Goal: Check status: Check status

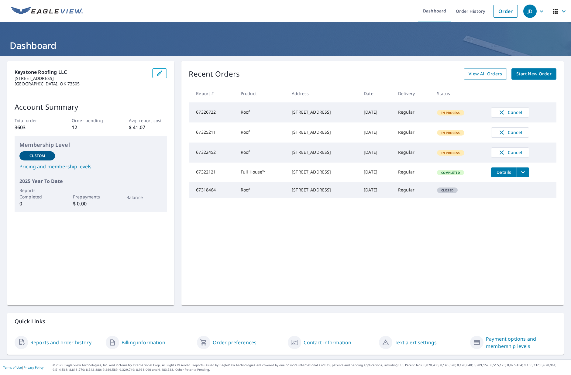
click at [464, 113] on span "In Process" at bounding box center [451, 113] width 26 height 4
click at [255, 115] on td "Roof" at bounding box center [261, 112] width 51 height 20
click at [261, 115] on td "Roof" at bounding box center [261, 112] width 51 height 20
click at [212, 111] on td "67326722" at bounding box center [212, 112] width 47 height 20
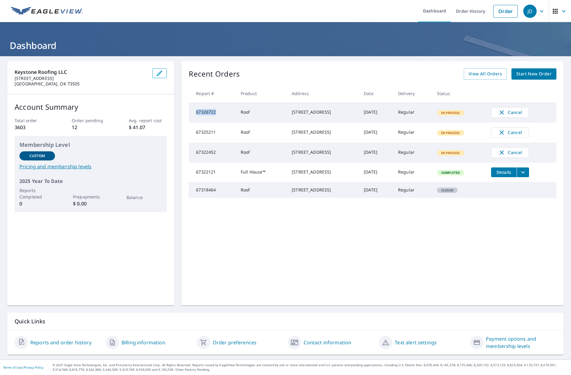
click at [212, 111] on td "67326722" at bounding box center [212, 112] width 47 height 20
click at [464, 114] on span "In Process" at bounding box center [451, 113] width 26 height 4
click at [219, 117] on td "67326722" at bounding box center [212, 112] width 47 height 20
click at [72, 344] on link "Reports and order history" at bounding box center [60, 342] width 61 height 7
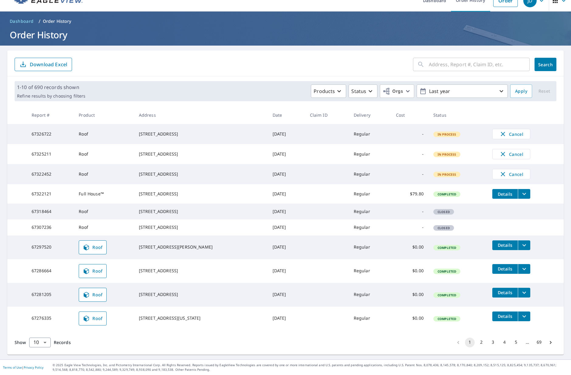
scroll to position [30, 0]
click at [168, 131] on div "[STREET_ADDRESS]" at bounding box center [201, 134] width 124 height 6
click at [288, 124] on td "[DATE]" at bounding box center [286, 134] width 37 height 20
click at [362, 124] on td "Regular" at bounding box center [370, 134] width 42 height 20
drag, startPoint x: 51, startPoint y: 116, endPoint x: 27, endPoint y: 117, distance: 23.7
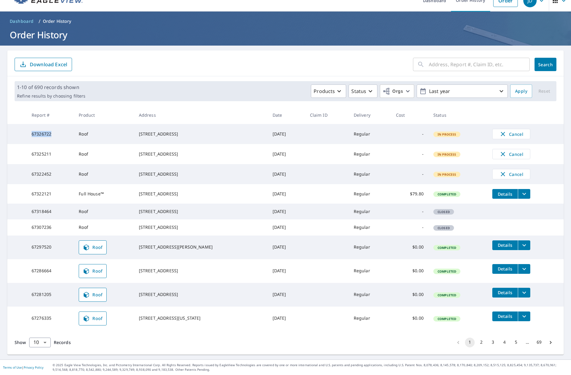
click at [27, 124] on td "67326722" at bounding box center [50, 134] width 47 height 20
copy td "67326722"
click at [150, 131] on div "[STREET_ADDRESS]" at bounding box center [201, 134] width 124 height 6
click at [314, 124] on td at bounding box center [327, 134] width 44 height 20
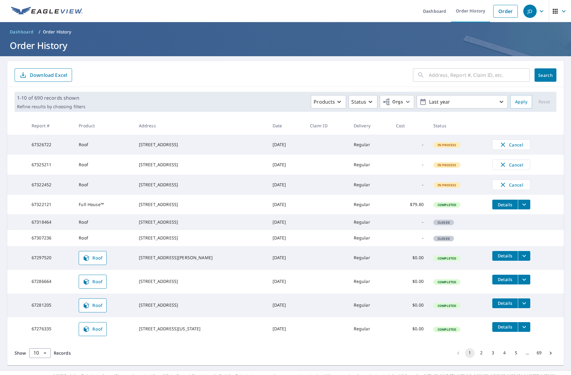
scroll to position [0, 0]
click at [435, 13] on link "Dashboard" at bounding box center [434, 11] width 33 height 22
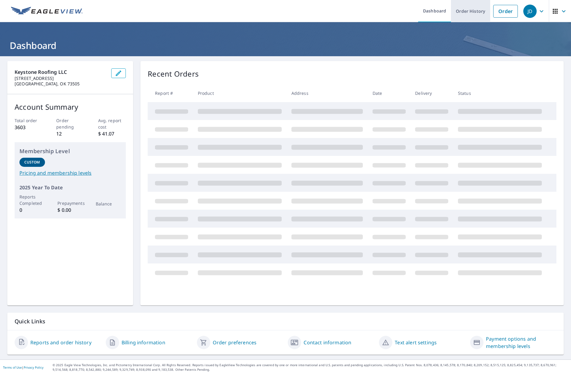
click at [467, 11] on link "Order History" at bounding box center [470, 11] width 39 height 22
